Goal: Task Accomplishment & Management: Use online tool/utility

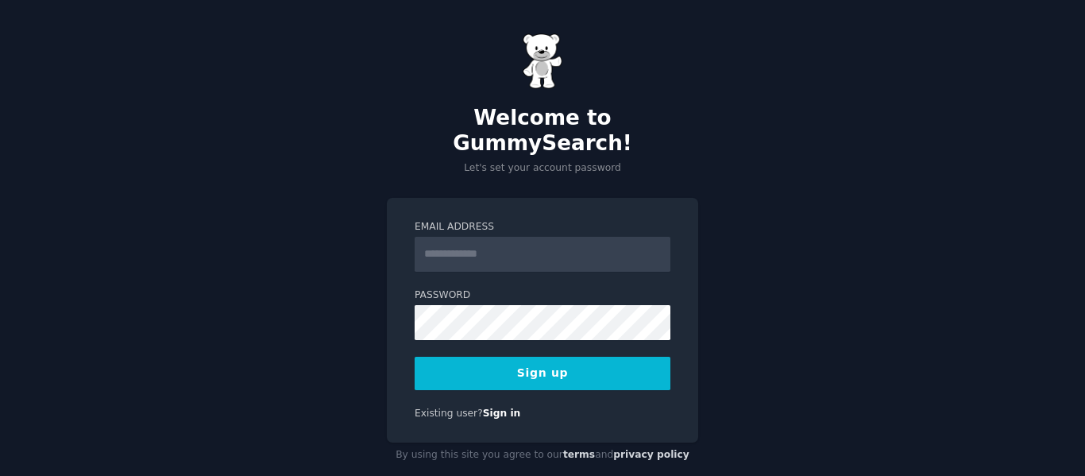
click at [554, 237] on input "Email Address" at bounding box center [543, 254] width 256 height 35
type input "**********"
click at [583, 357] on button "Sign up" at bounding box center [543, 373] width 256 height 33
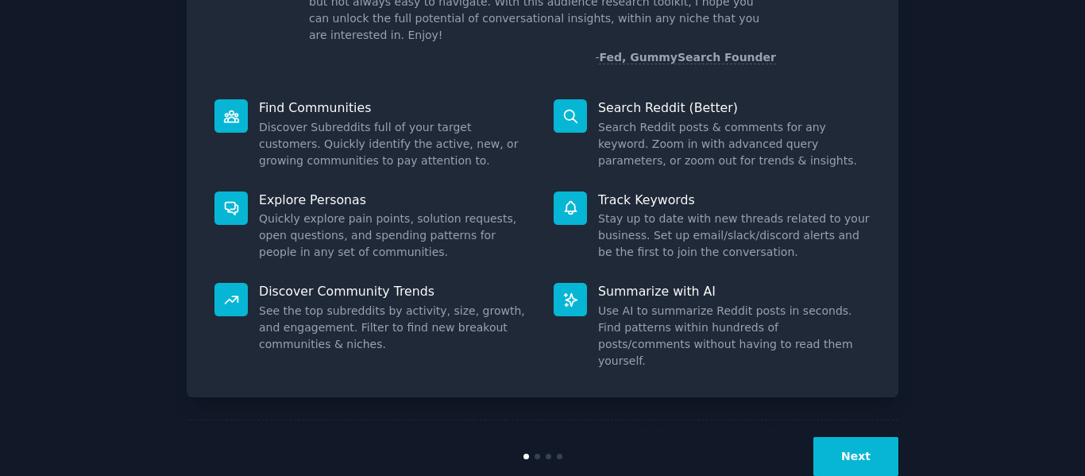
scroll to position [146, 0]
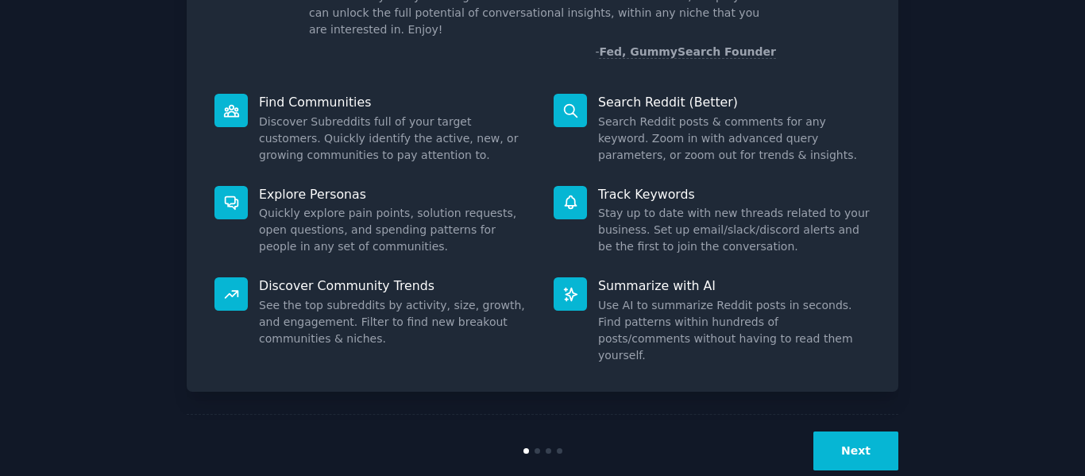
click at [883, 434] on button "Next" at bounding box center [856, 450] width 85 height 39
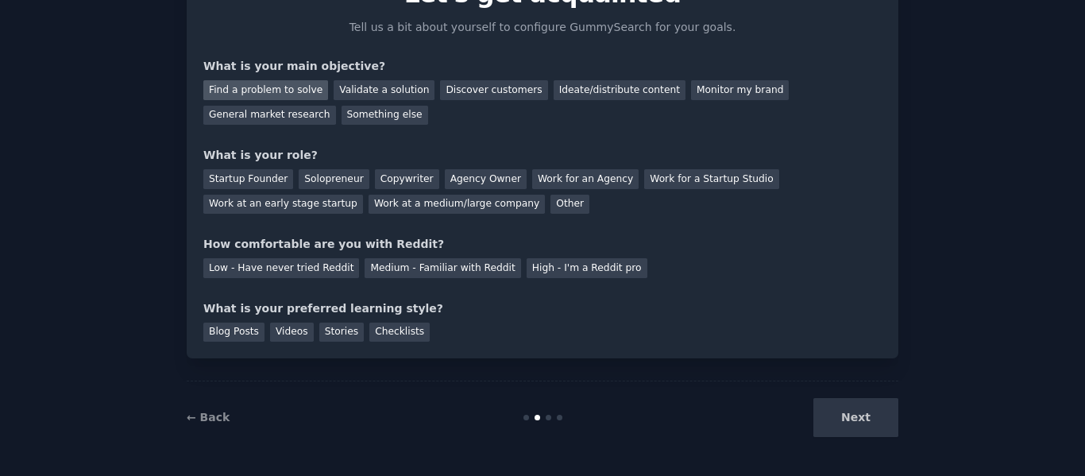
click at [294, 91] on div "Find a problem to solve" at bounding box center [265, 90] width 125 height 20
click at [329, 183] on div "Solopreneur" at bounding box center [334, 179] width 70 height 20
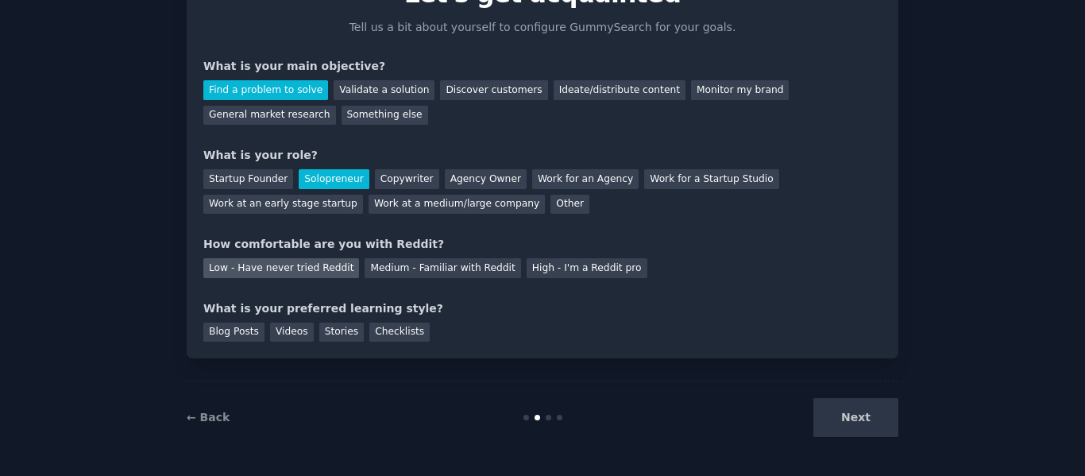
click at [307, 271] on div "Low - Have never tried Reddit" at bounding box center [281, 268] width 156 height 20
click at [381, 335] on div "Checklists" at bounding box center [399, 333] width 60 height 20
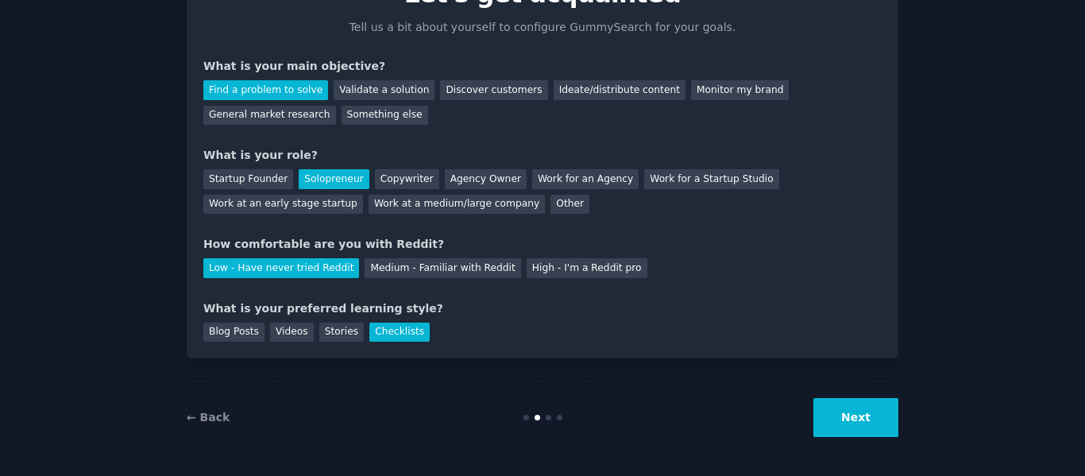
click at [856, 413] on button "Next" at bounding box center [856, 417] width 85 height 39
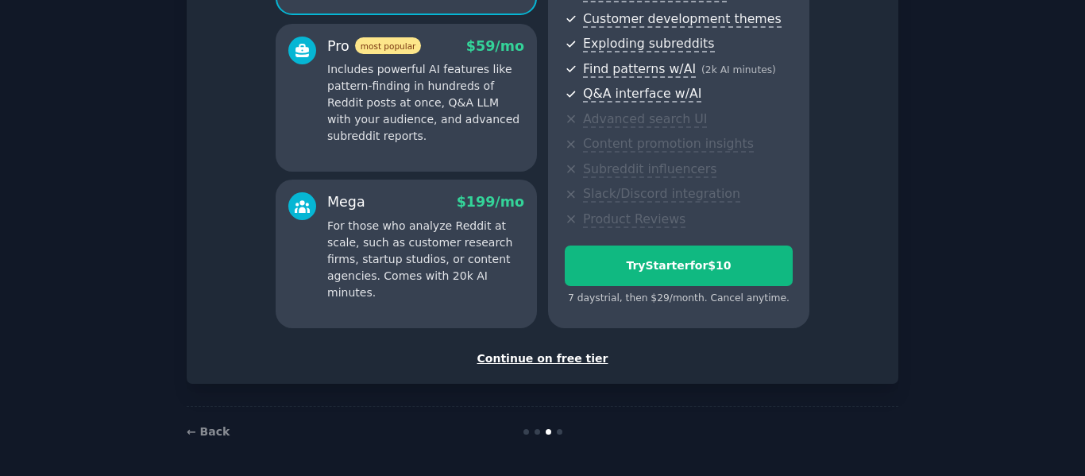
scroll to position [278, 0]
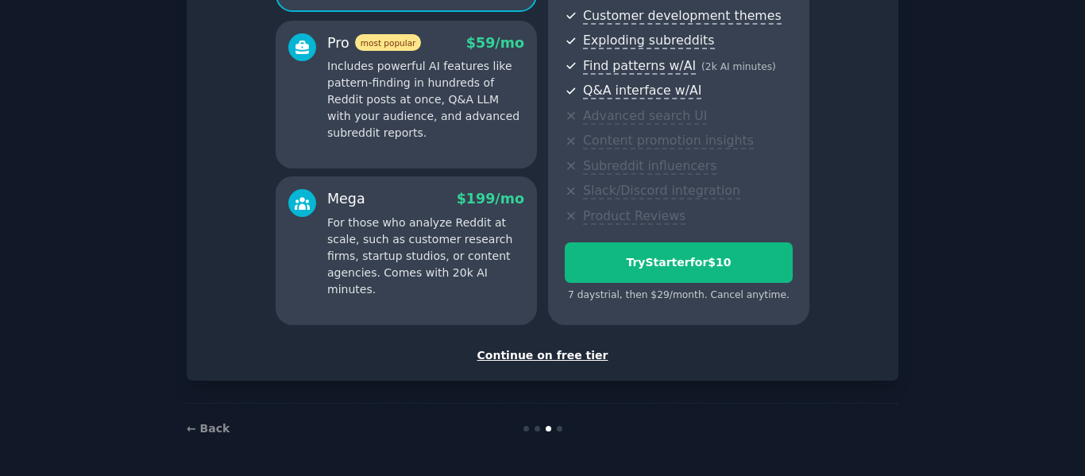
click at [534, 354] on div "Continue on free tier" at bounding box center [542, 355] width 679 height 17
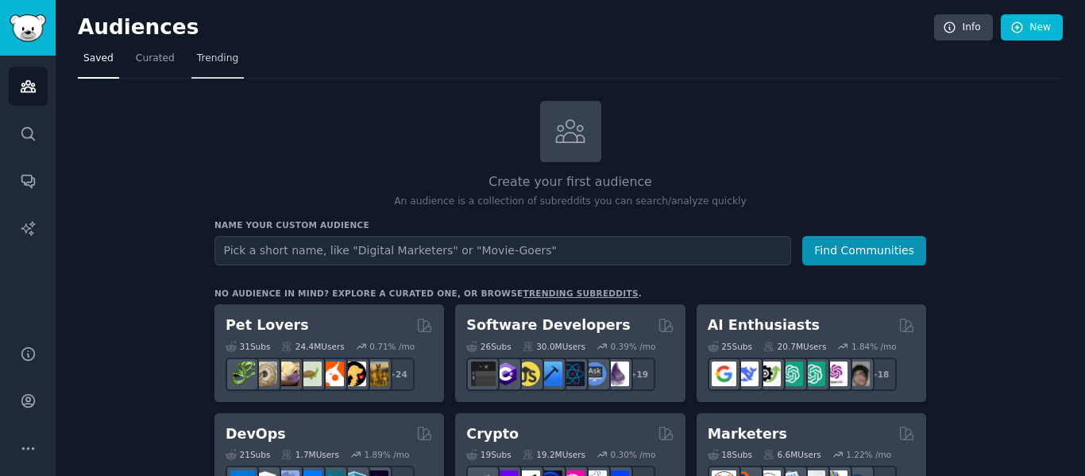
click at [211, 53] on span "Trending" at bounding box center [217, 59] width 41 height 14
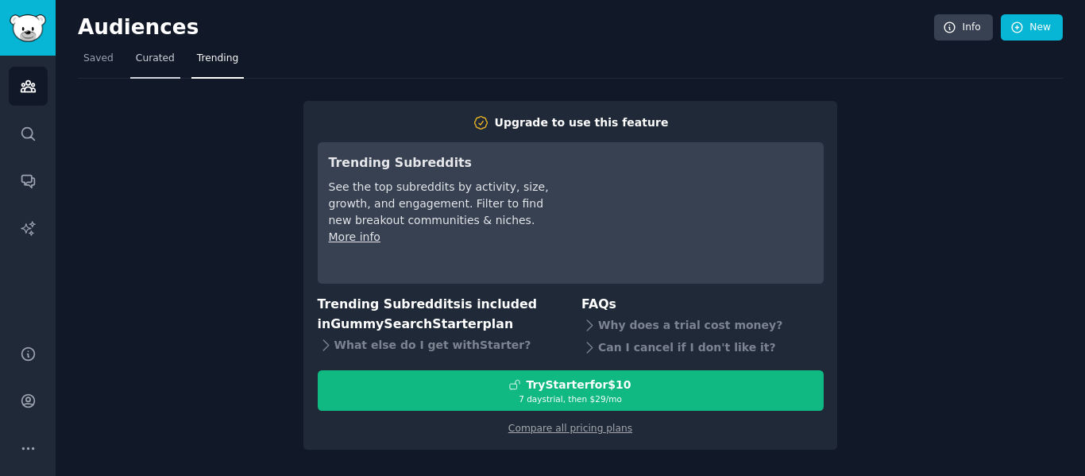
click at [160, 56] on span "Curated" at bounding box center [155, 59] width 39 height 14
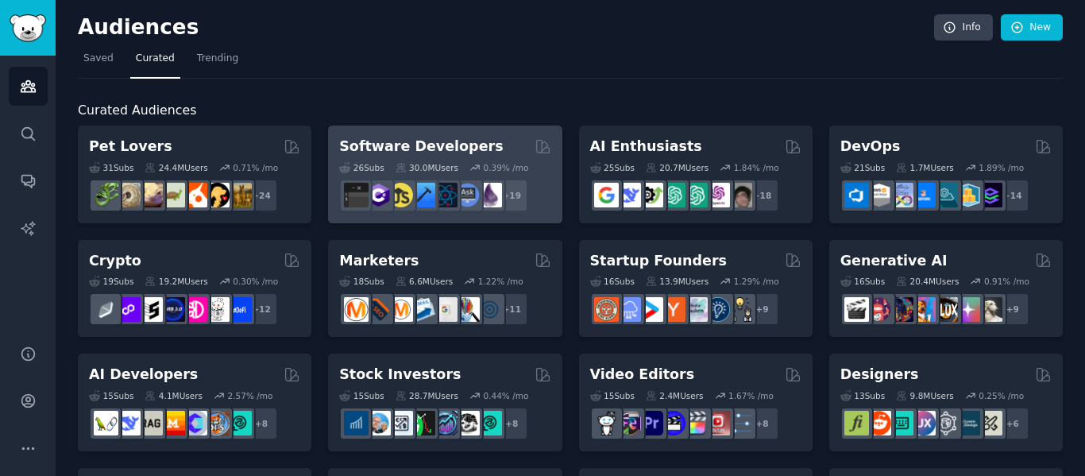
click at [426, 137] on h2 "Software Developers" at bounding box center [421, 147] width 164 height 20
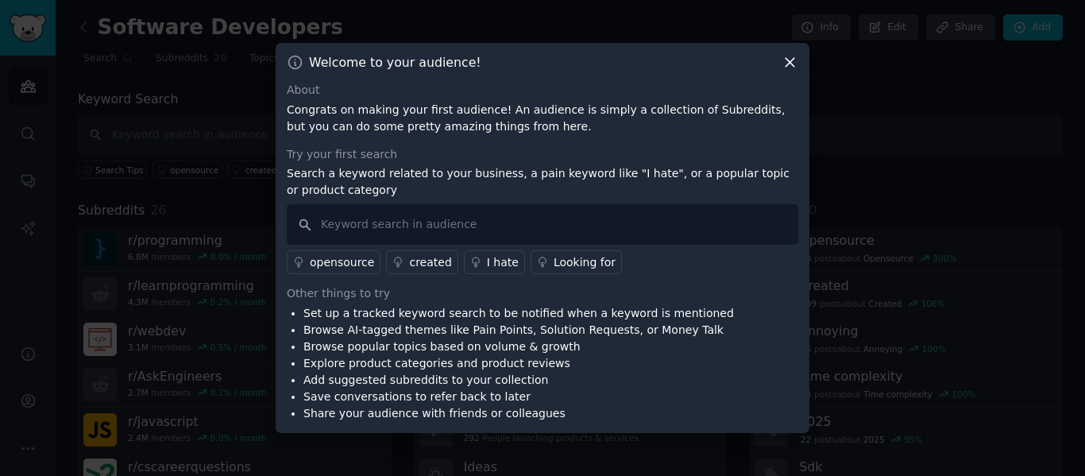
click at [789, 61] on icon at bounding box center [790, 63] width 9 height 9
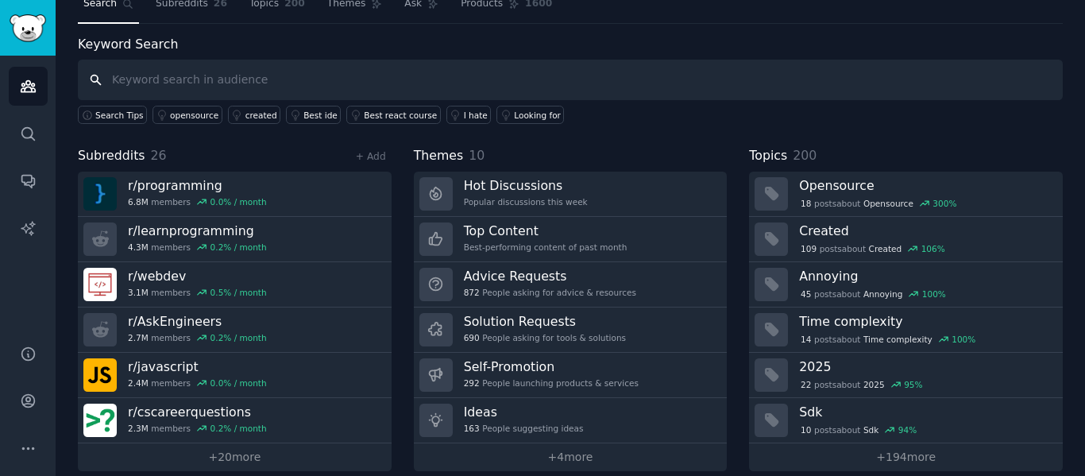
scroll to position [72, 0]
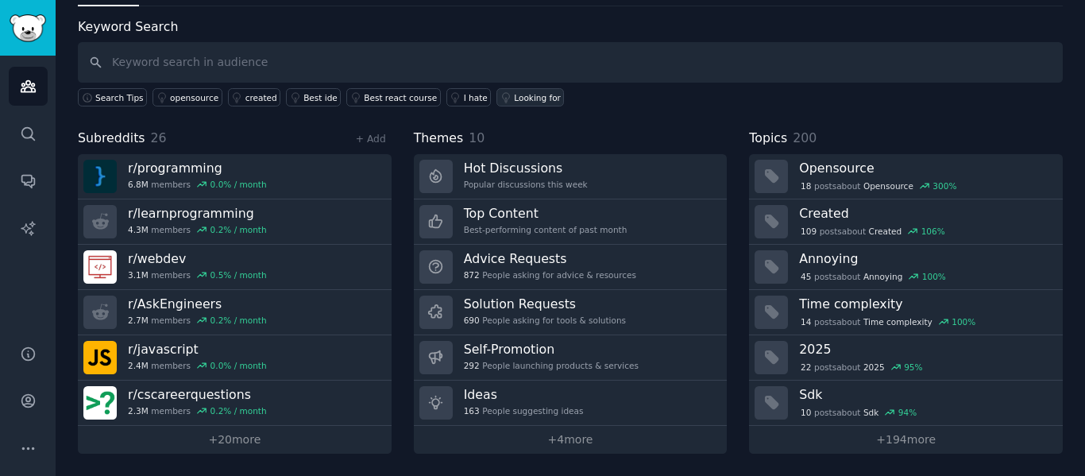
click at [514, 102] on div "Looking for" at bounding box center [537, 97] width 47 height 11
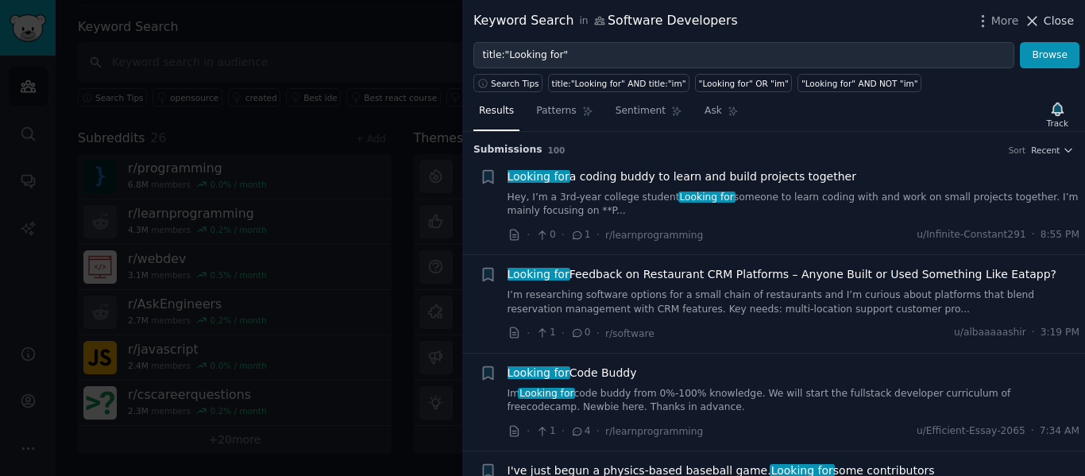
click at [1069, 21] on span "Close" at bounding box center [1059, 21] width 30 height 17
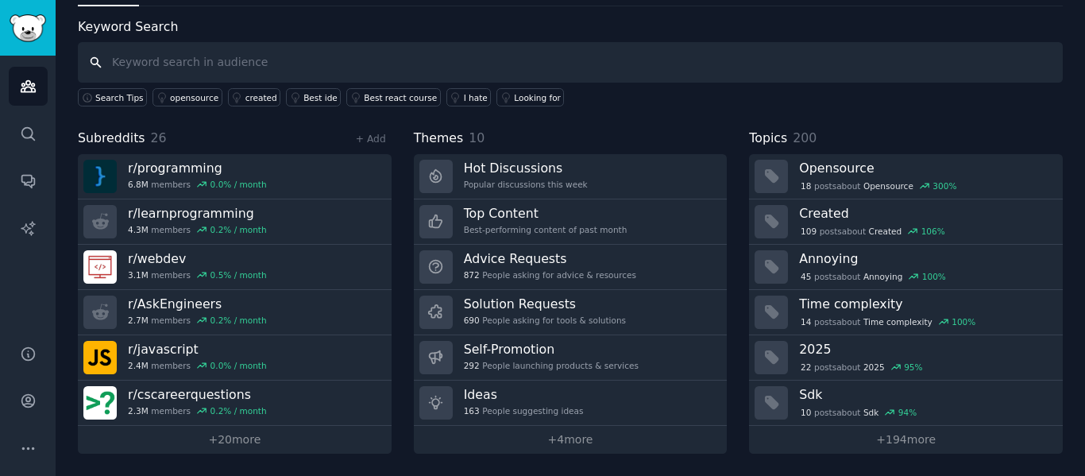
click at [392, 56] on input "text" at bounding box center [570, 62] width 985 height 41
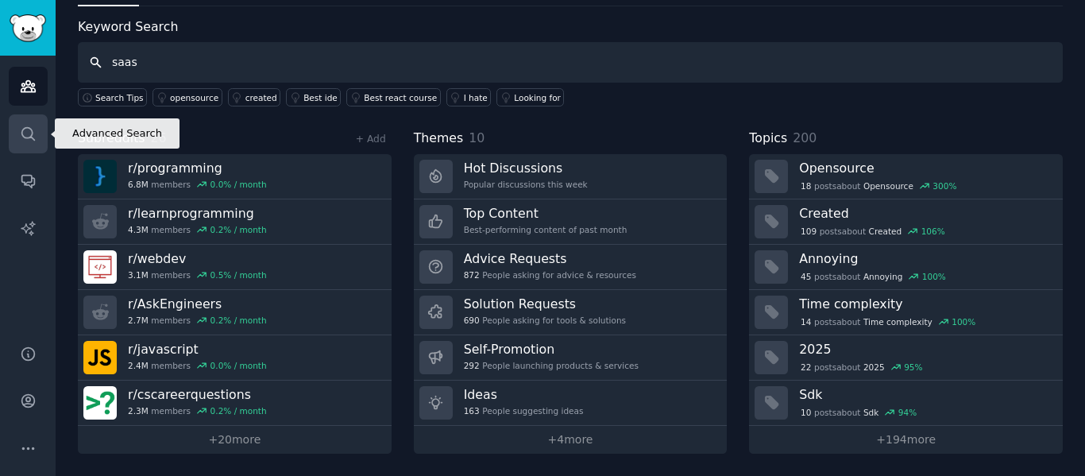
type input "saas"
click at [24, 142] on link "Search" at bounding box center [28, 133] width 39 height 39
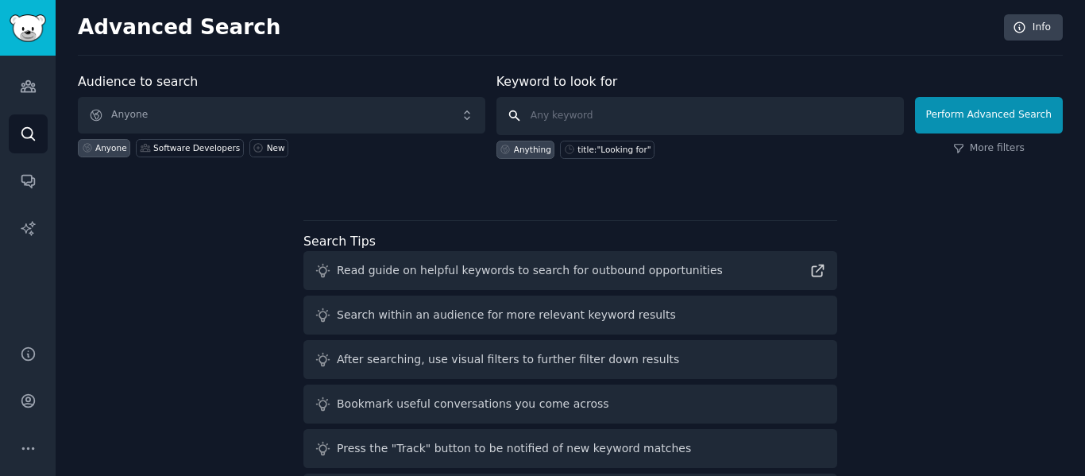
click at [552, 114] on input "text" at bounding box center [701, 116] width 408 height 38
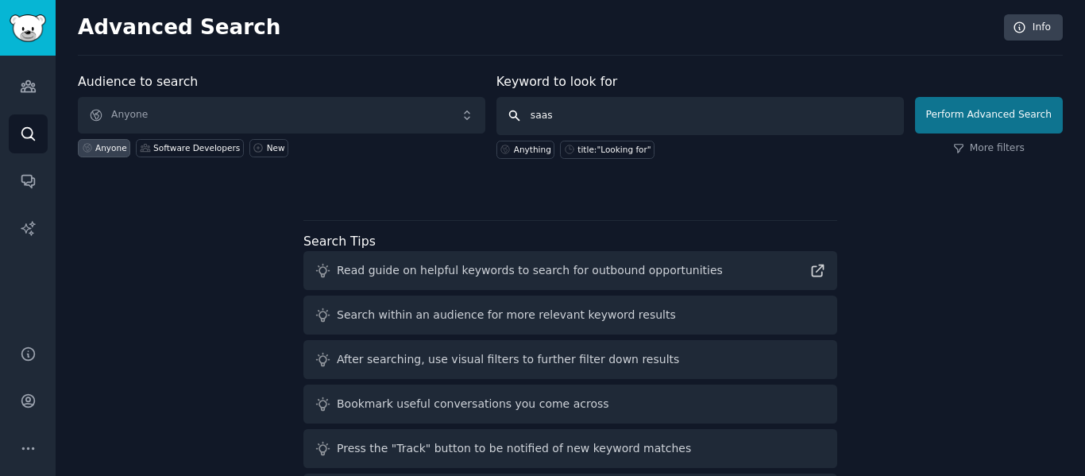
type input "saas"
click at [975, 118] on button "Perform Advanced Search" at bounding box center [989, 115] width 148 height 37
